Goal: Use online tool/utility: Utilize a website feature to perform a specific function

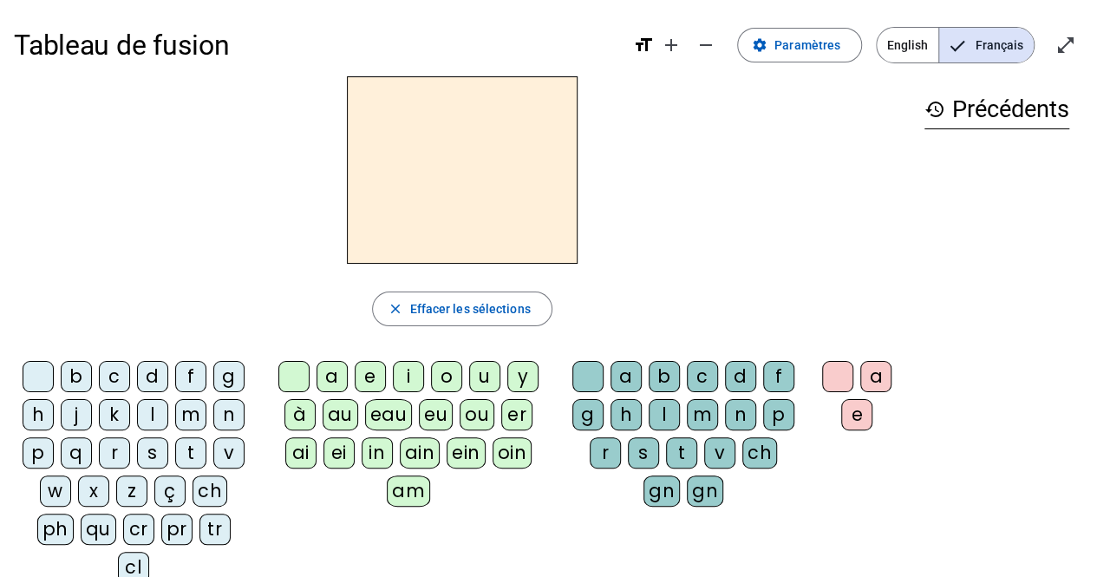
click at [155, 415] on div "l" at bounding box center [152, 414] width 31 height 31
click at [327, 375] on div "a" at bounding box center [331, 376] width 31 height 31
click at [716, 448] on div "v" at bounding box center [719, 452] width 31 height 31
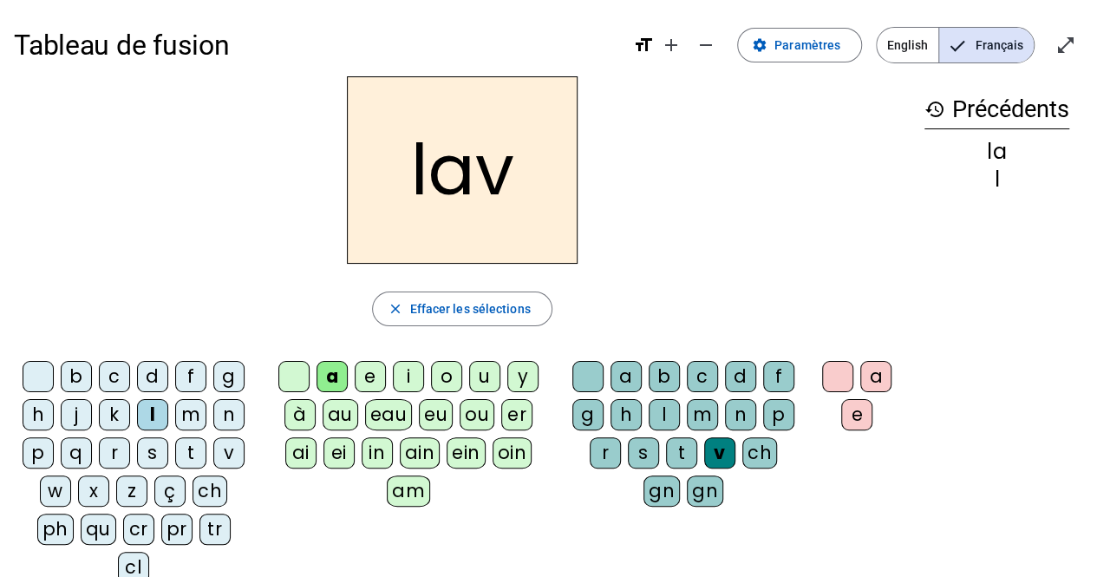
click at [858, 408] on div "e" at bounding box center [856, 414] width 31 height 31
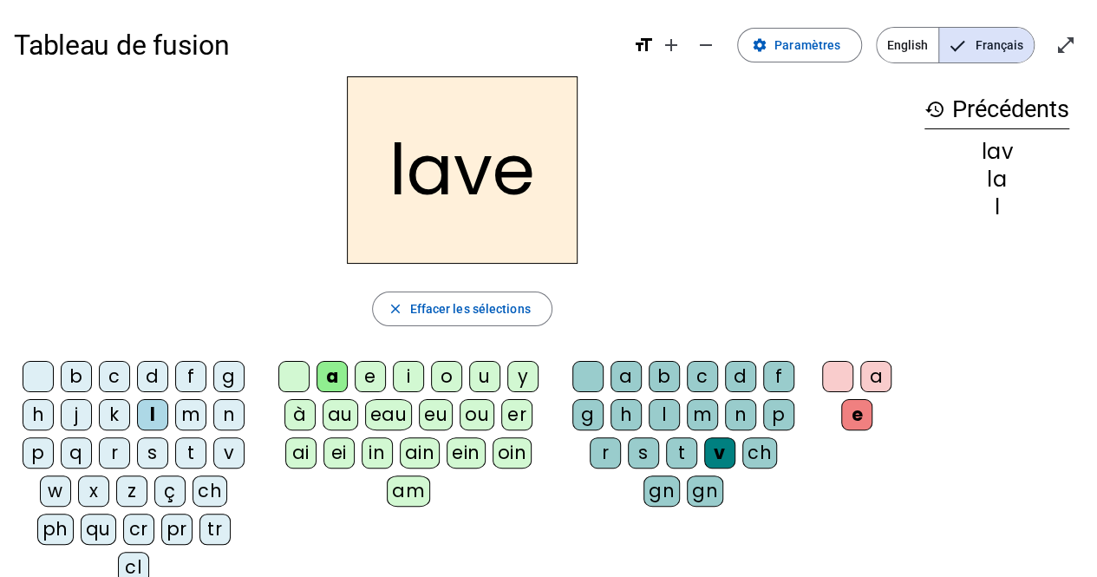
click at [230, 368] on div "g" at bounding box center [228, 376] width 31 height 31
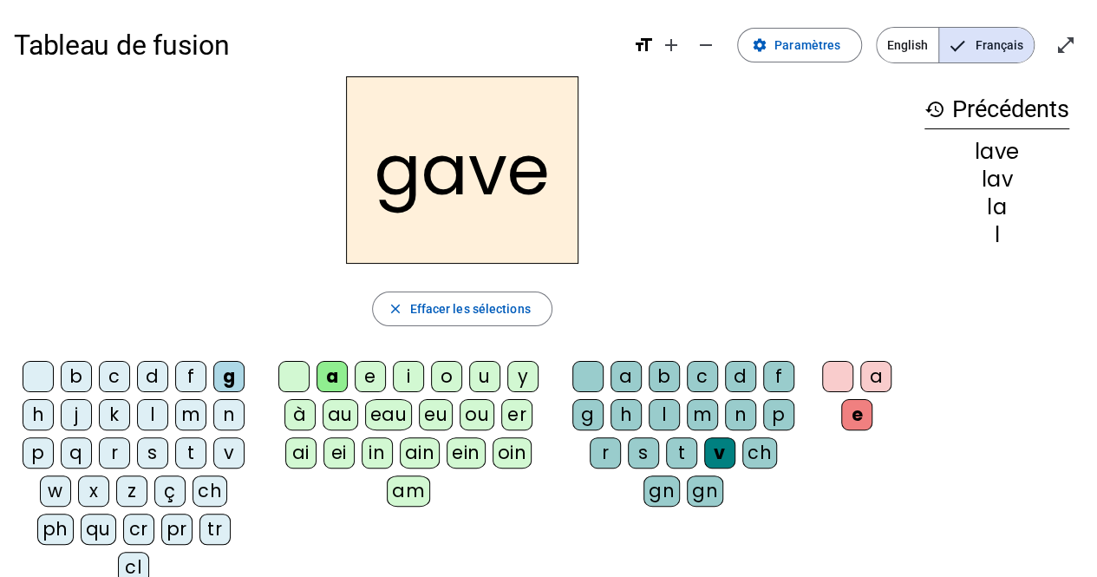
click at [40, 451] on div "p" at bounding box center [38, 452] width 31 height 31
click at [115, 445] on div "r" at bounding box center [114, 452] width 31 height 31
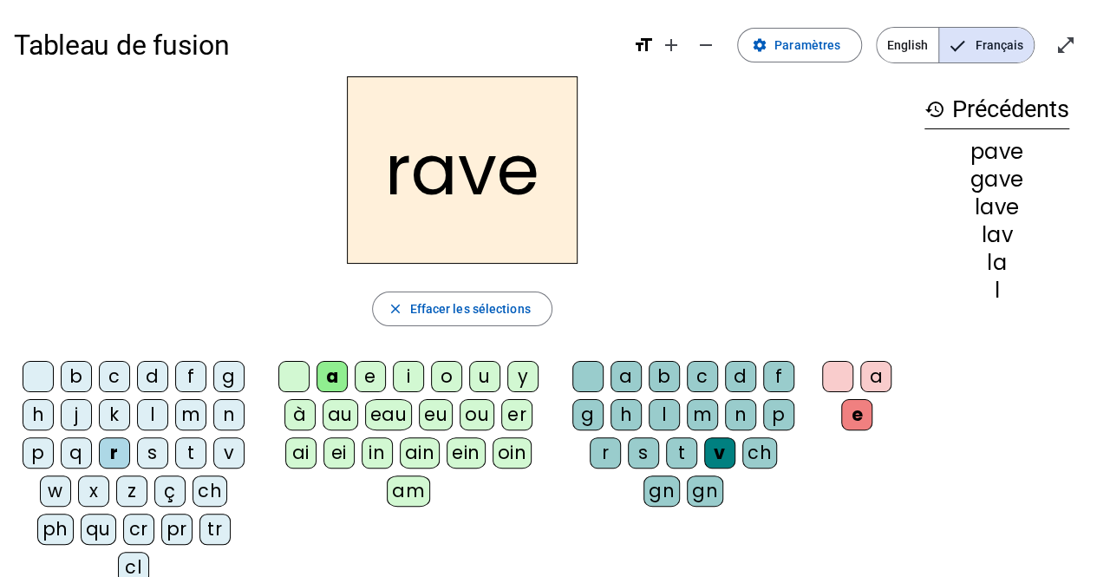
click at [642, 450] on div "s" at bounding box center [643, 452] width 31 height 31
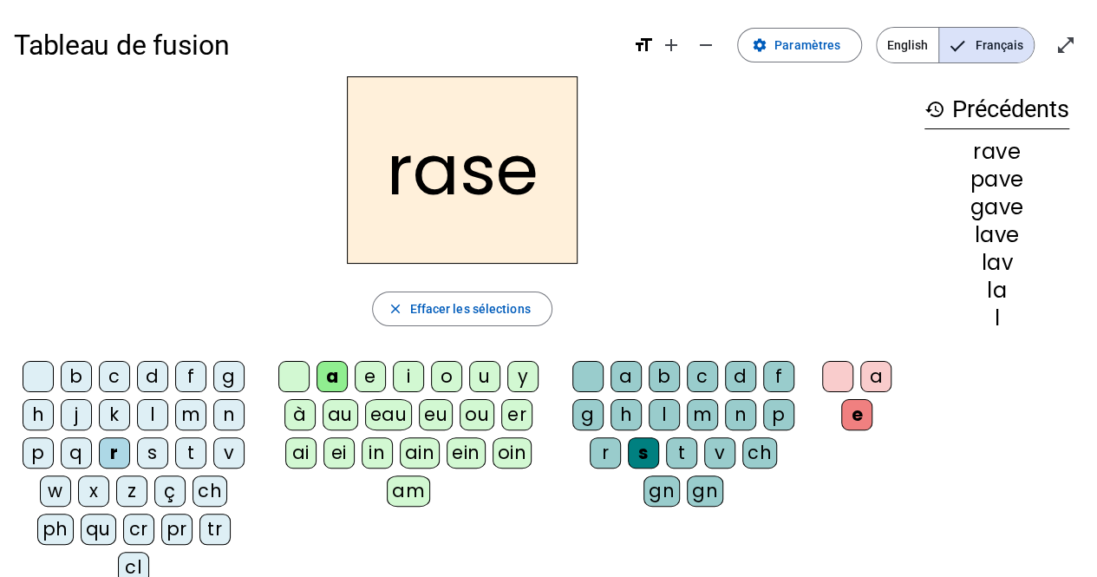
click at [718, 450] on div "v" at bounding box center [719, 452] width 31 height 31
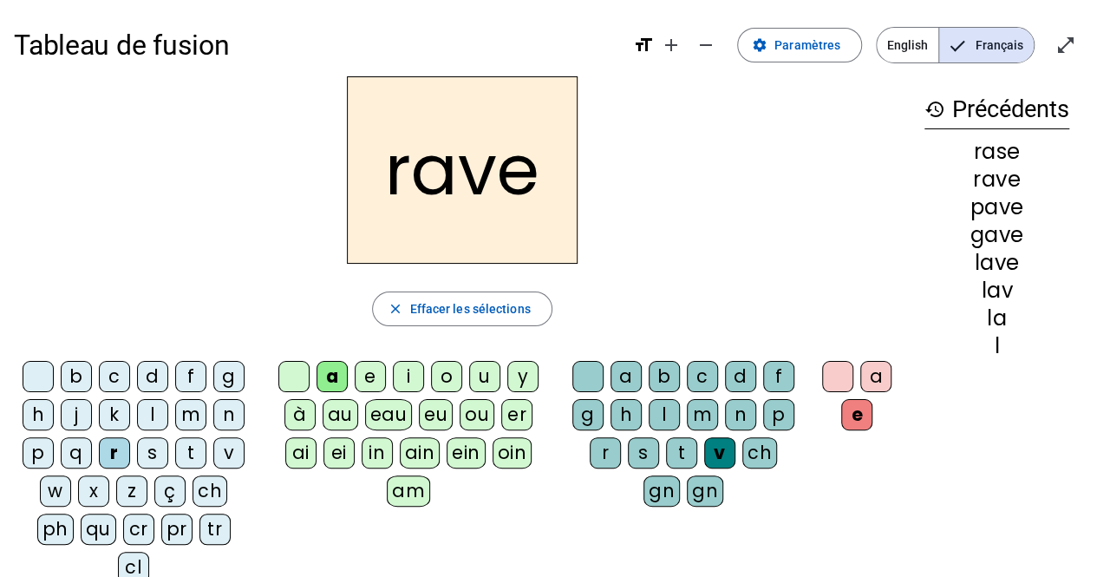
click at [112, 370] on div "c" at bounding box center [114, 376] width 31 height 31
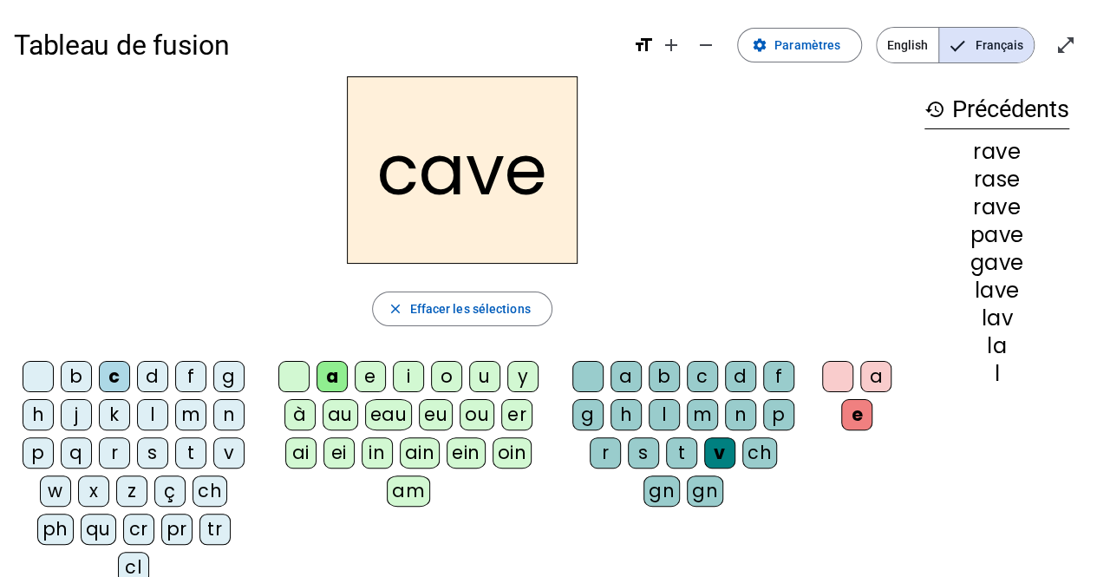
click at [638, 443] on div "s" at bounding box center [643, 452] width 31 height 31
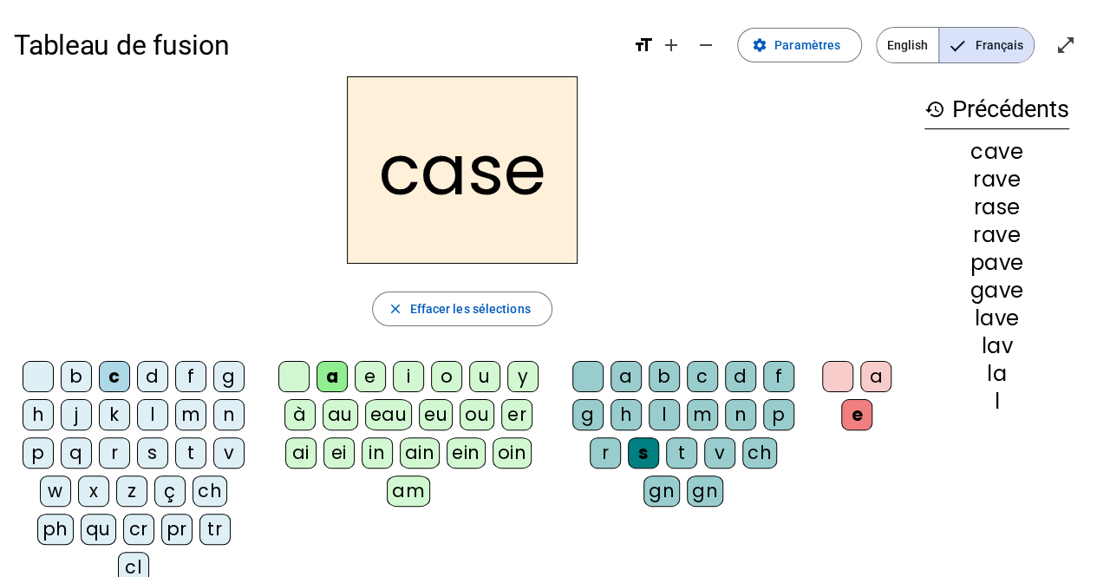
click at [223, 455] on div "v" at bounding box center [228, 452] width 31 height 31
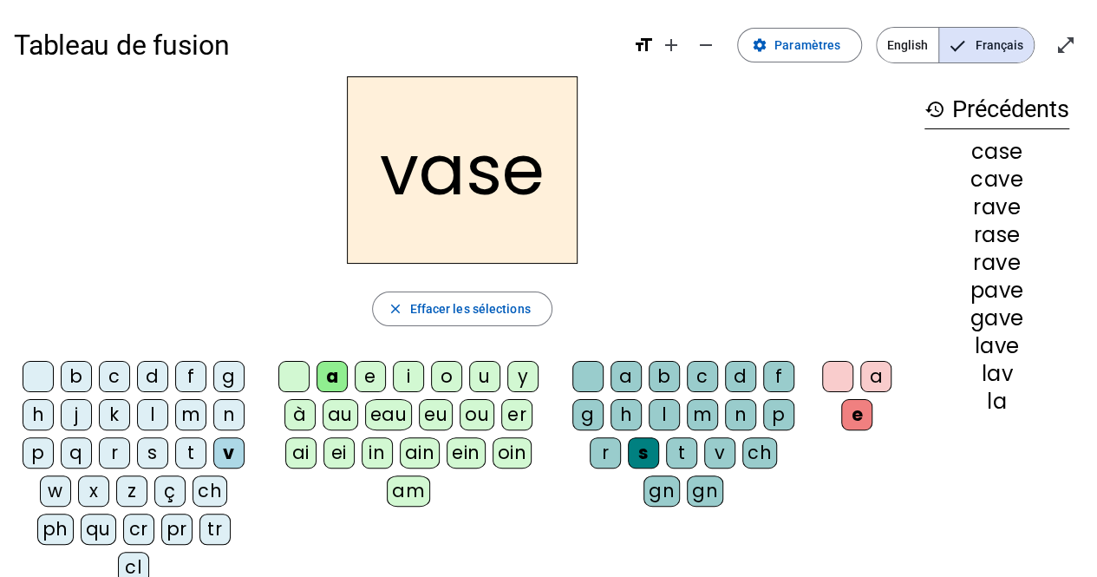
click at [71, 371] on div "b" at bounding box center [76, 376] width 31 height 31
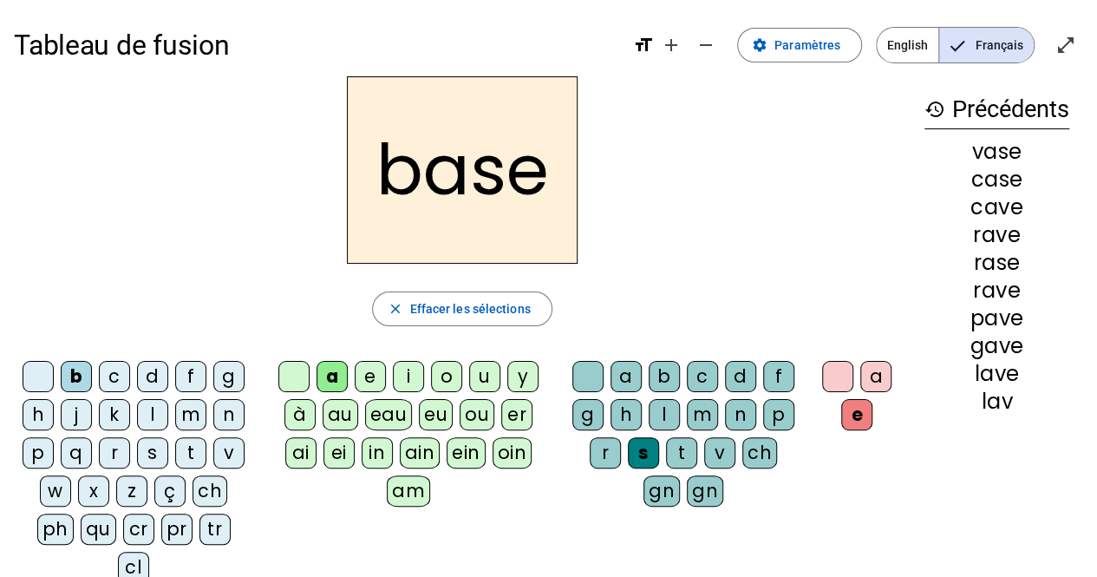
click at [401, 382] on div "i" at bounding box center [408, 376] width 31 height 31
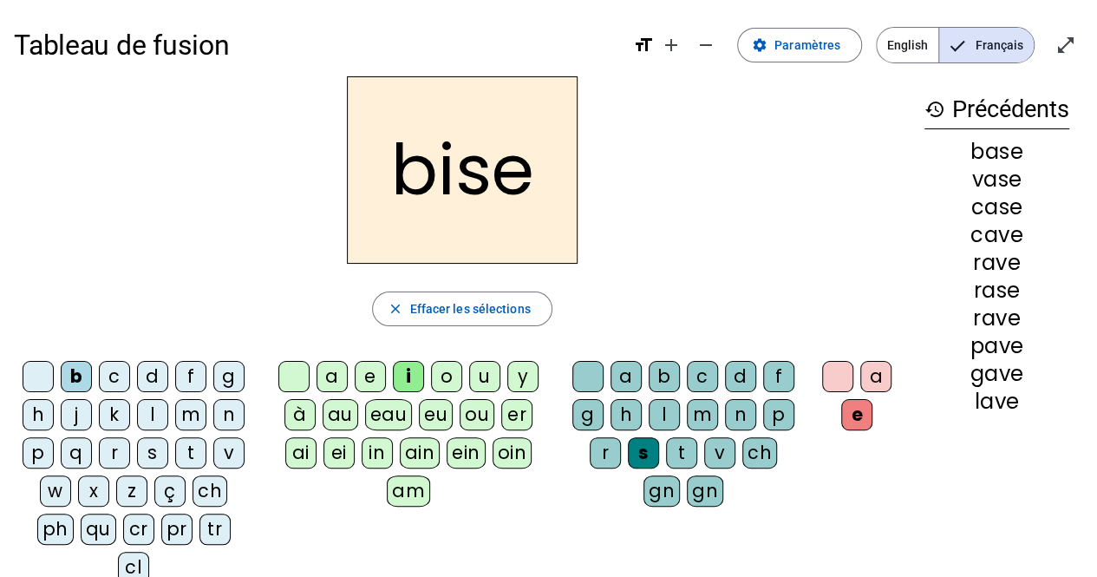
click at [474, 382] on div "u" at bounding box center [484, 376] width 31 height 31
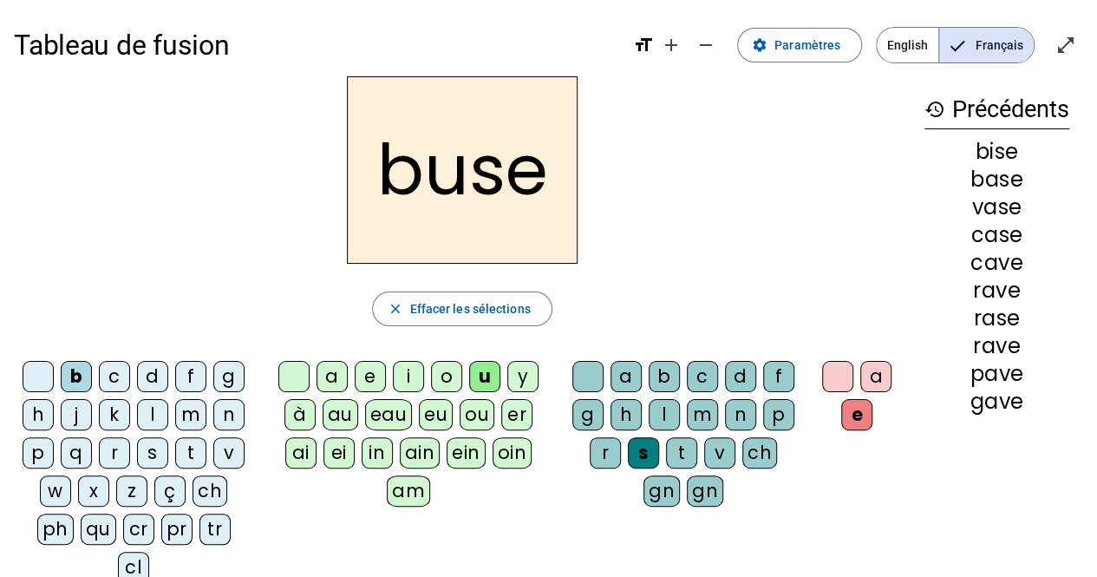
click at [109, 442] on div "r" at bounding box center [114, 452] width 31 height 31
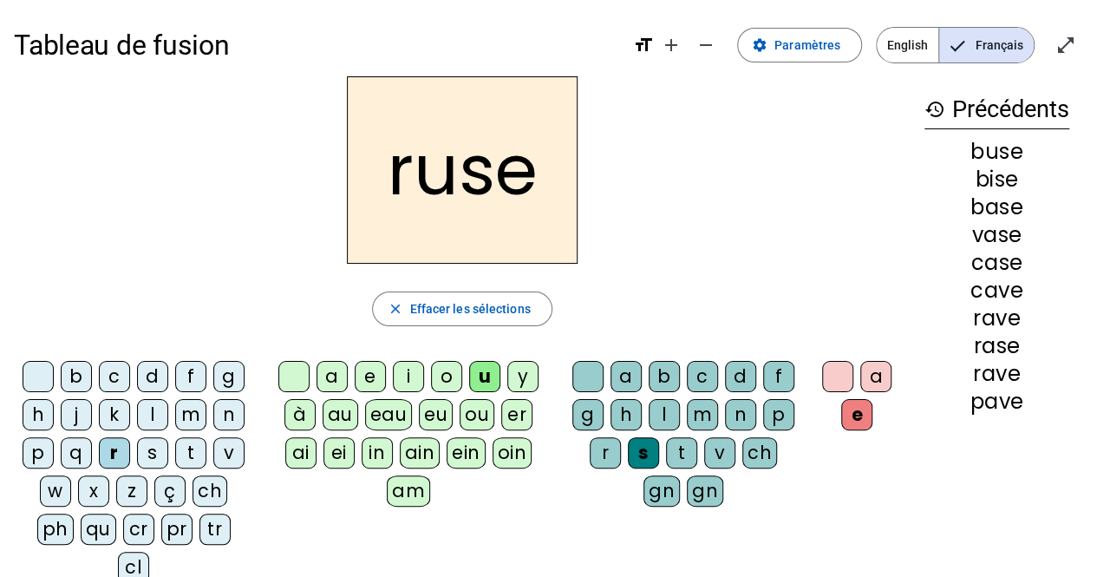
scroll to position [6, 0]
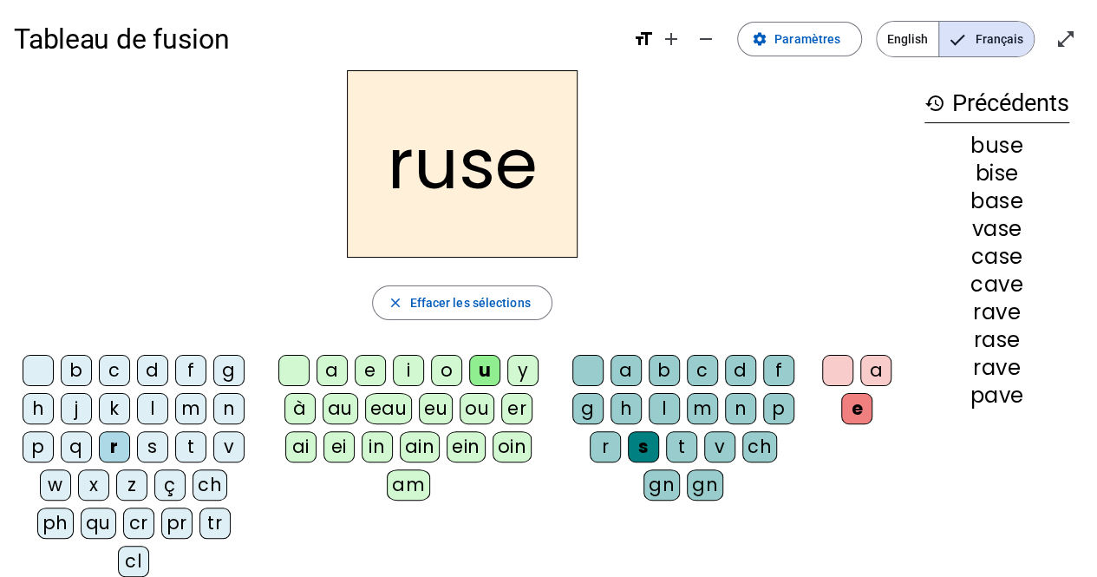
click at [184, 412] on div "m" at bounding box center [190, 408] width 31 height 31
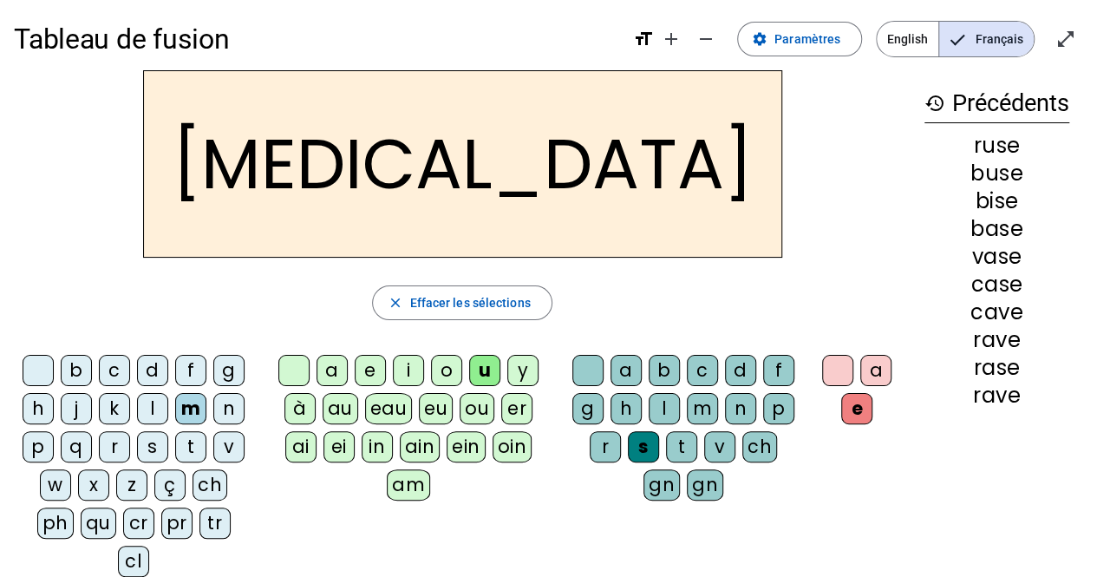
click at [409, 369] on div "i" at bounding box center [408, 370] width 31 height 31
